Goal: Navigation & Orientation: Understand site structure

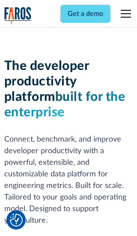
scroll to position [129, 0]
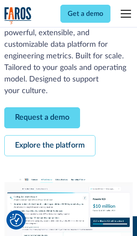
click at [42, 117] on link "Request a demo" at bounding box center [42, 117] width 76 height 21
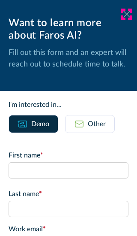
click at [127, 14] on icon at bounding box center [126, 14] width 7 height 6
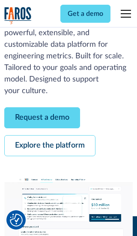
scroll to position [157, 0]
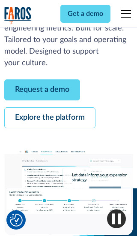
click at [50, 117] on link "Explore the platform" at bounding box center [49, 117] width 91 height 21
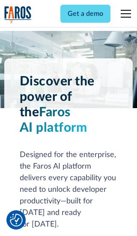
scroll to position [6443, 0]
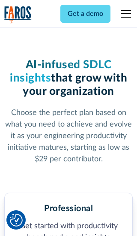
scroll to position [1332, 0]
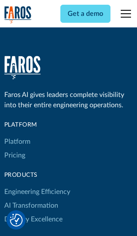
click at [17, 135] on link "Platform" at bounding box center [17, 142] width 26 height 14
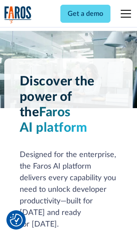
scroll to position [6719, 0]
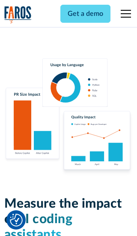
scroll to position [5303, 0]
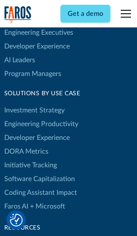
click at [26, 144] on link "DORA Metrics" at bounding box center [26, 151] width 44 height 14
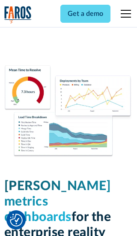
scroll to position [3757, 0]
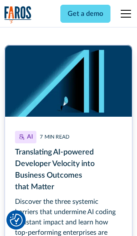
scroll to position [3878, 0]
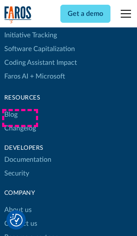
click at [20, 121] on link "Changelog" at bounding box center [20, 128] width 32 height 14
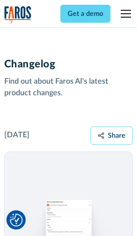
scroll to position [10359, 0]
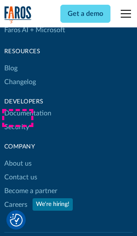
click at [18, 156] on link "About us" at bounding box center [17, 163] width 27 height 14
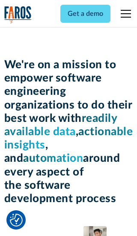
scroll to position [2960, 0]
